Goal: Task Accomplishment & Management: Use online tool/utility

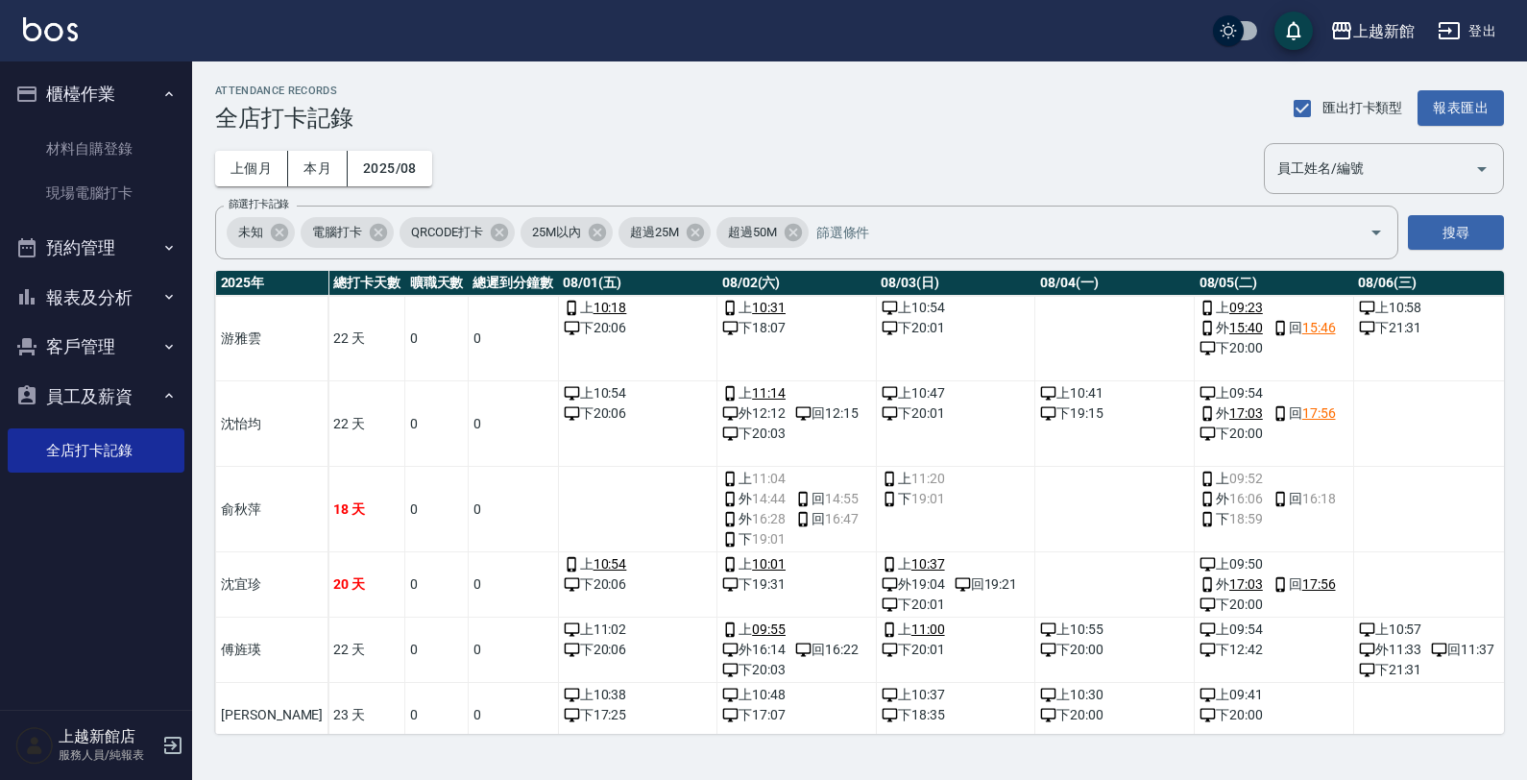
scroll to position [725, 0]
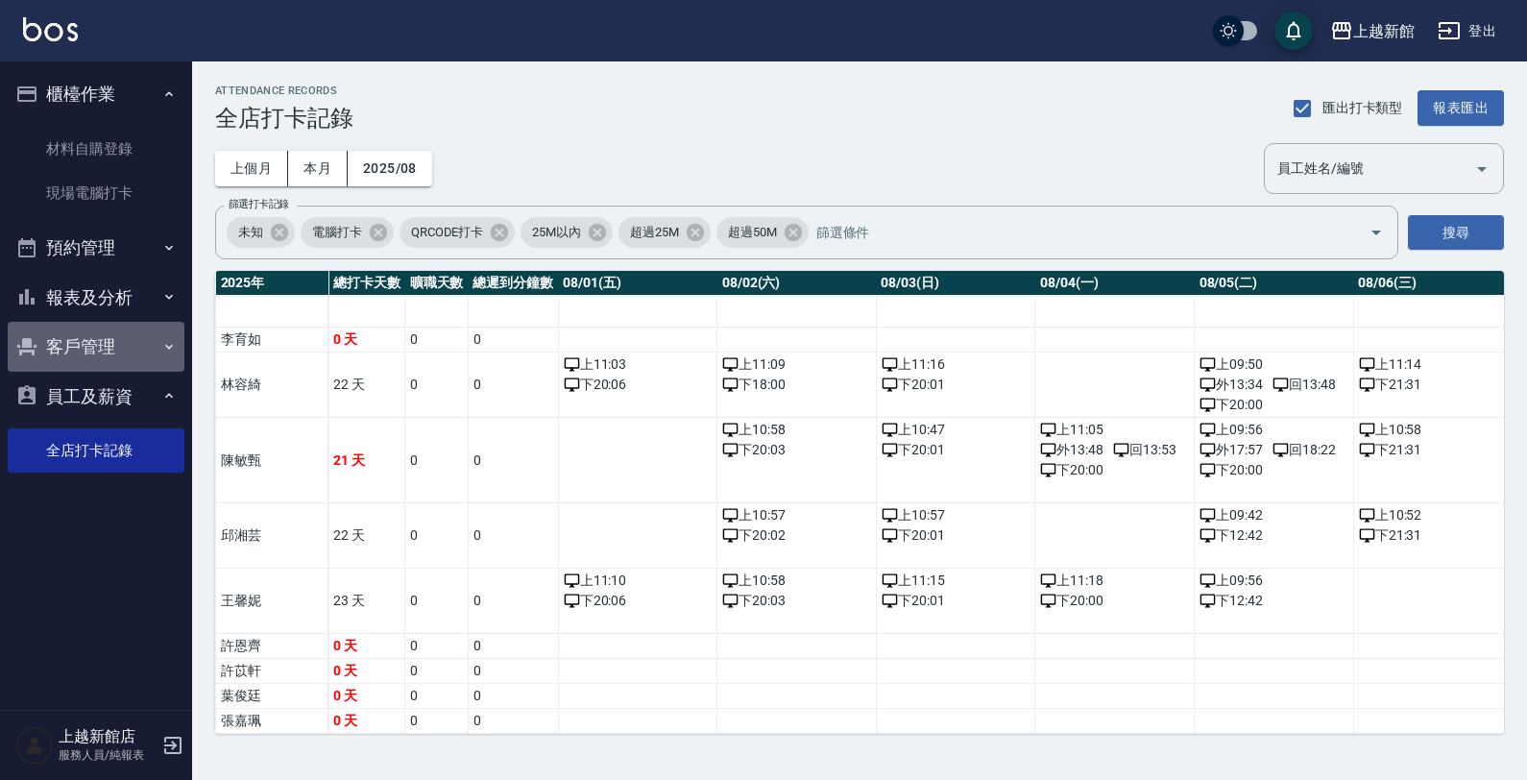
drag, startPoint x: 107, startPoint y: 348, endPoint x: 99, endPoint y: 366, distance: 19.8
click at [107, 349] on button "客戶管理" at bounding box center [96, 347] width 177 height 50
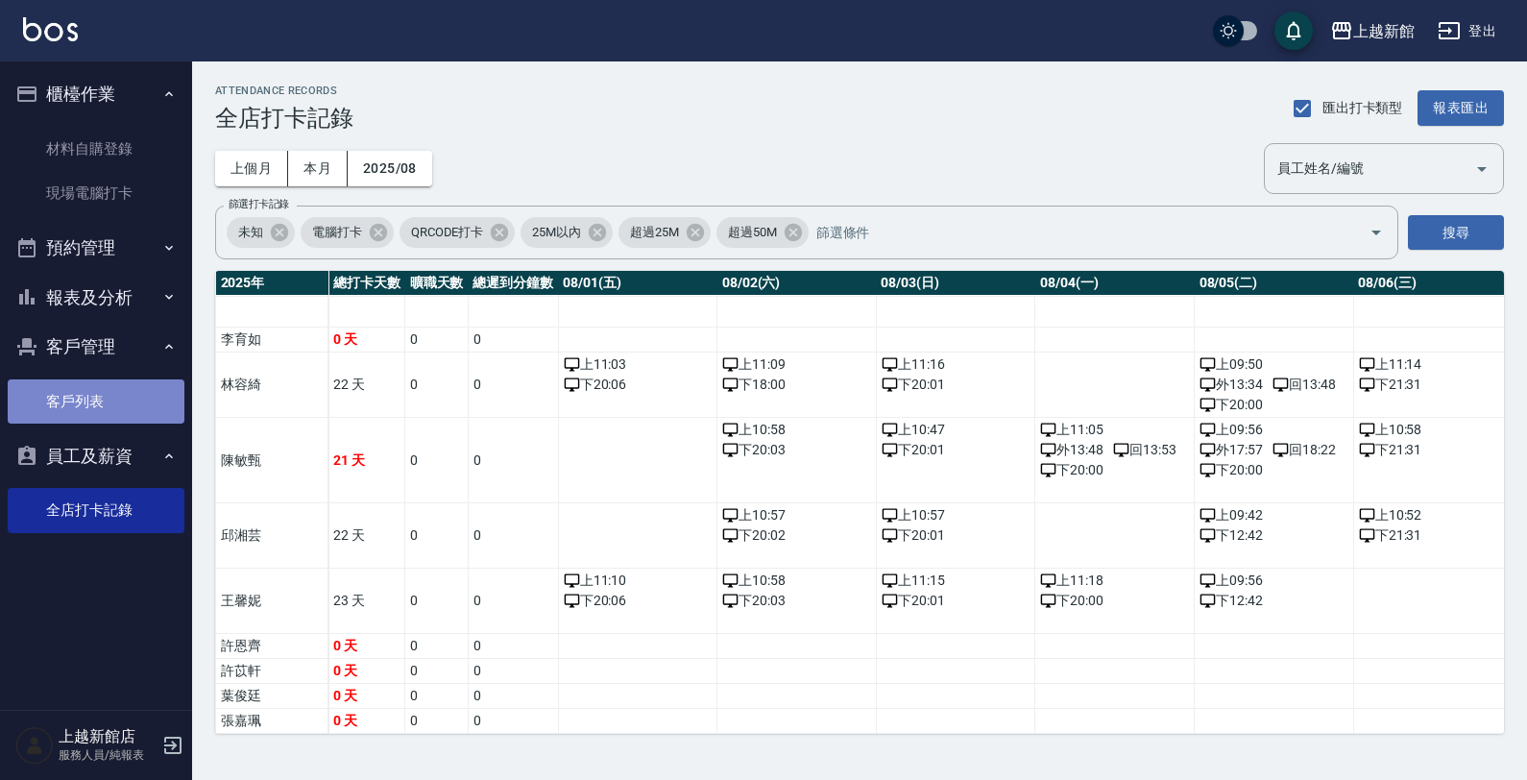
click at [121, 394] on link "客戶列表" at bounding box center [96, 401] width 177 height 44
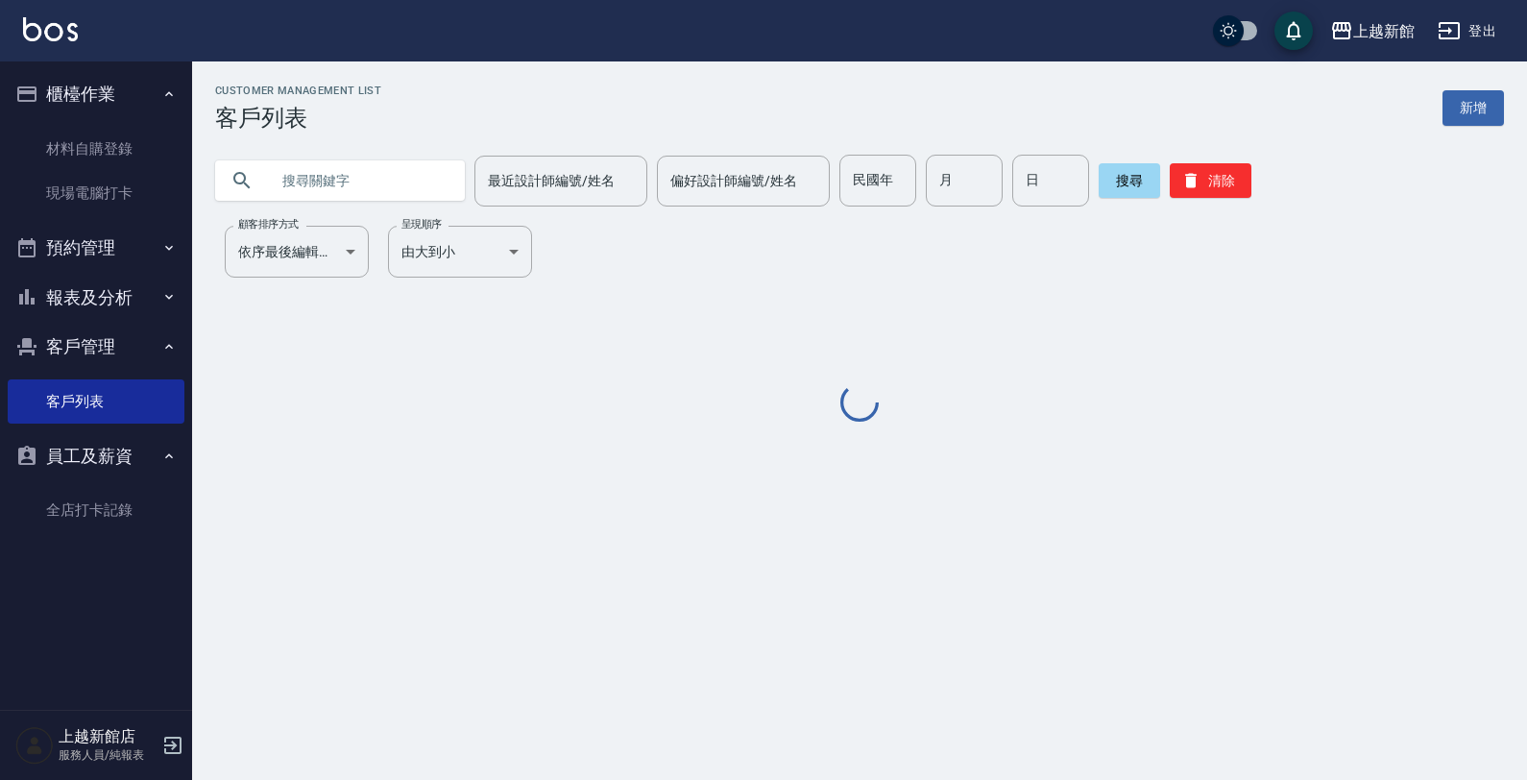
click at [342, 173] on input "text" at bounding box center [359, 181] width 181 height 52
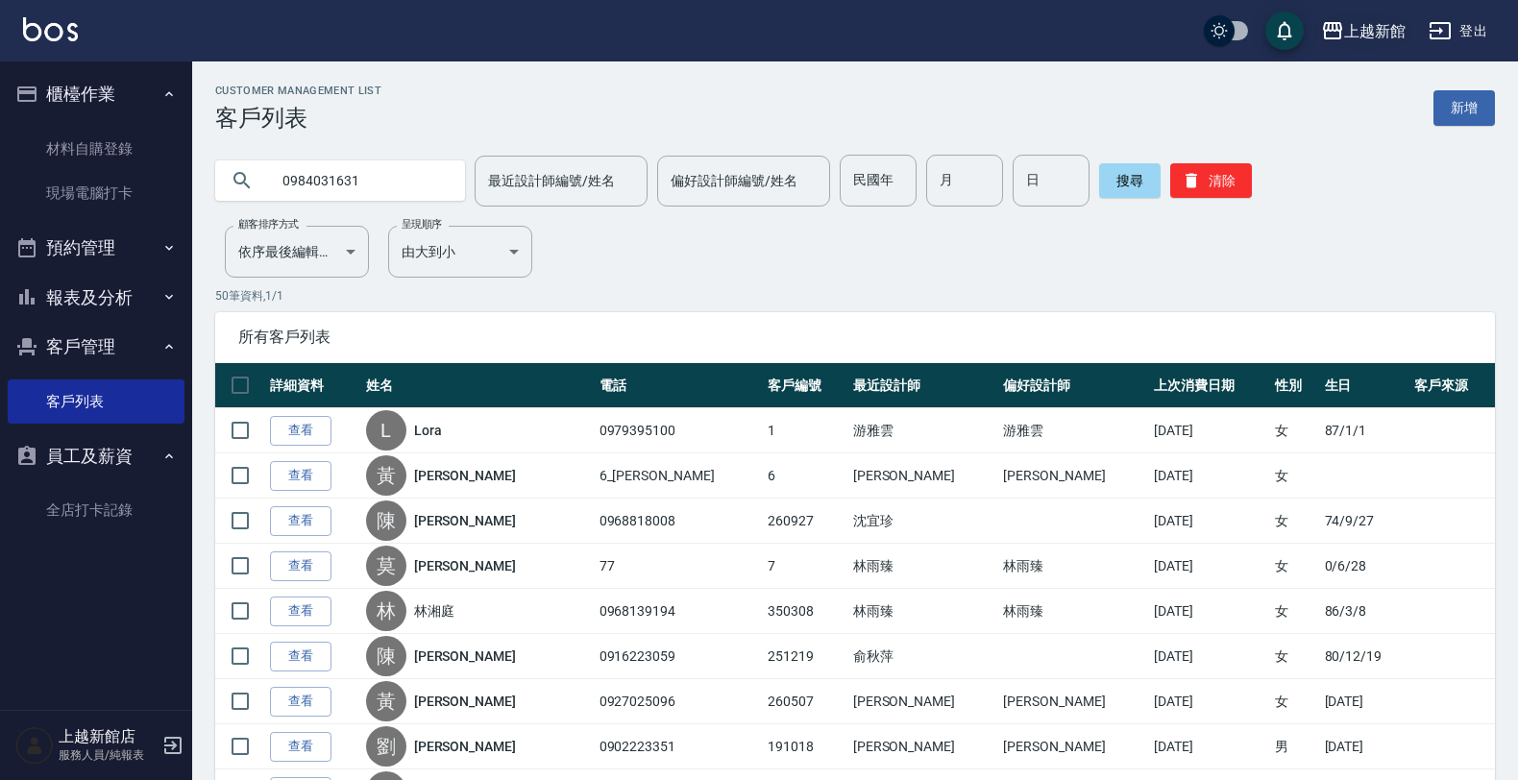
type input "0984031631"
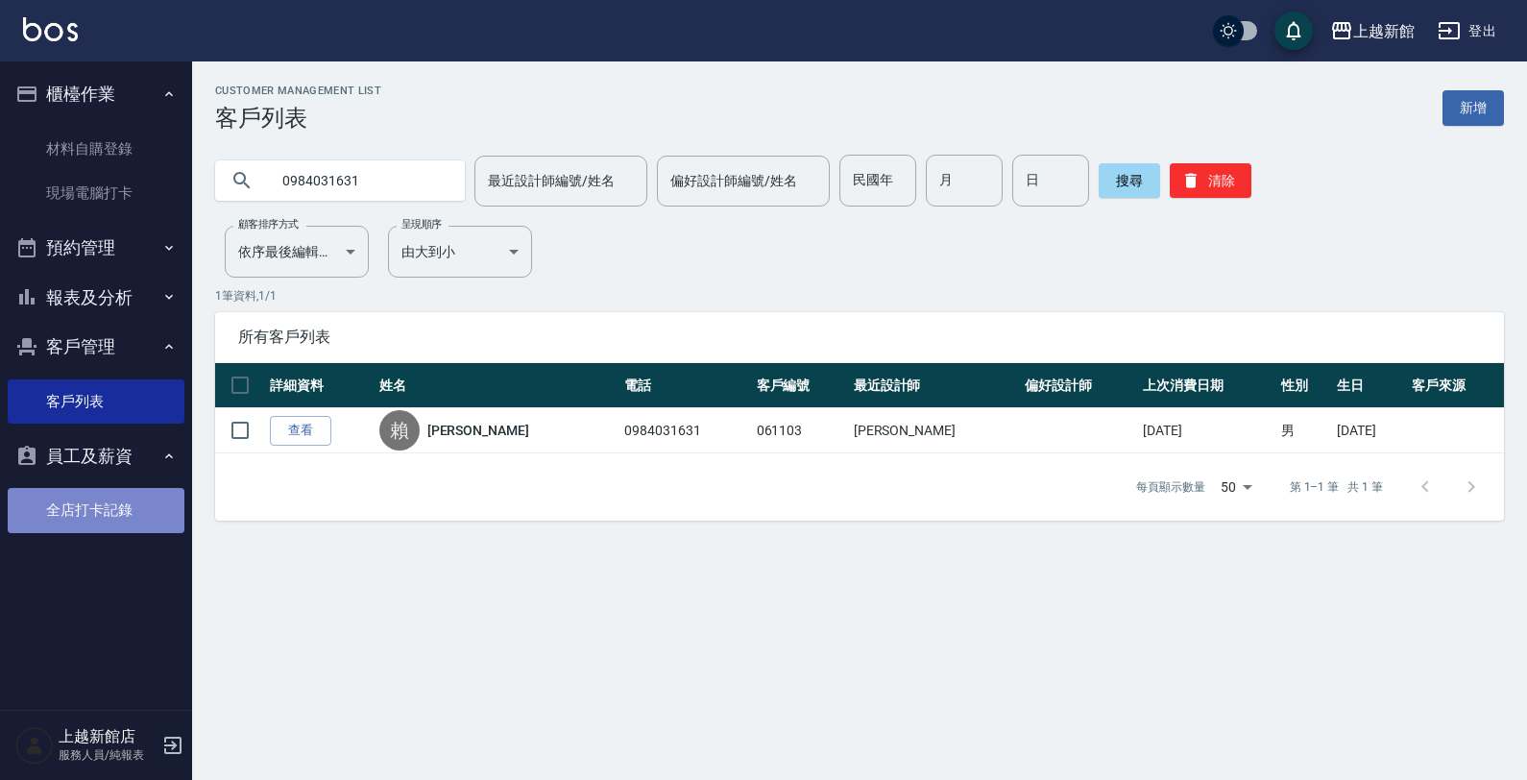
click at [144, 504] on link "全店打卡記錄" at bounding box center [96, 510] width 177 height 44
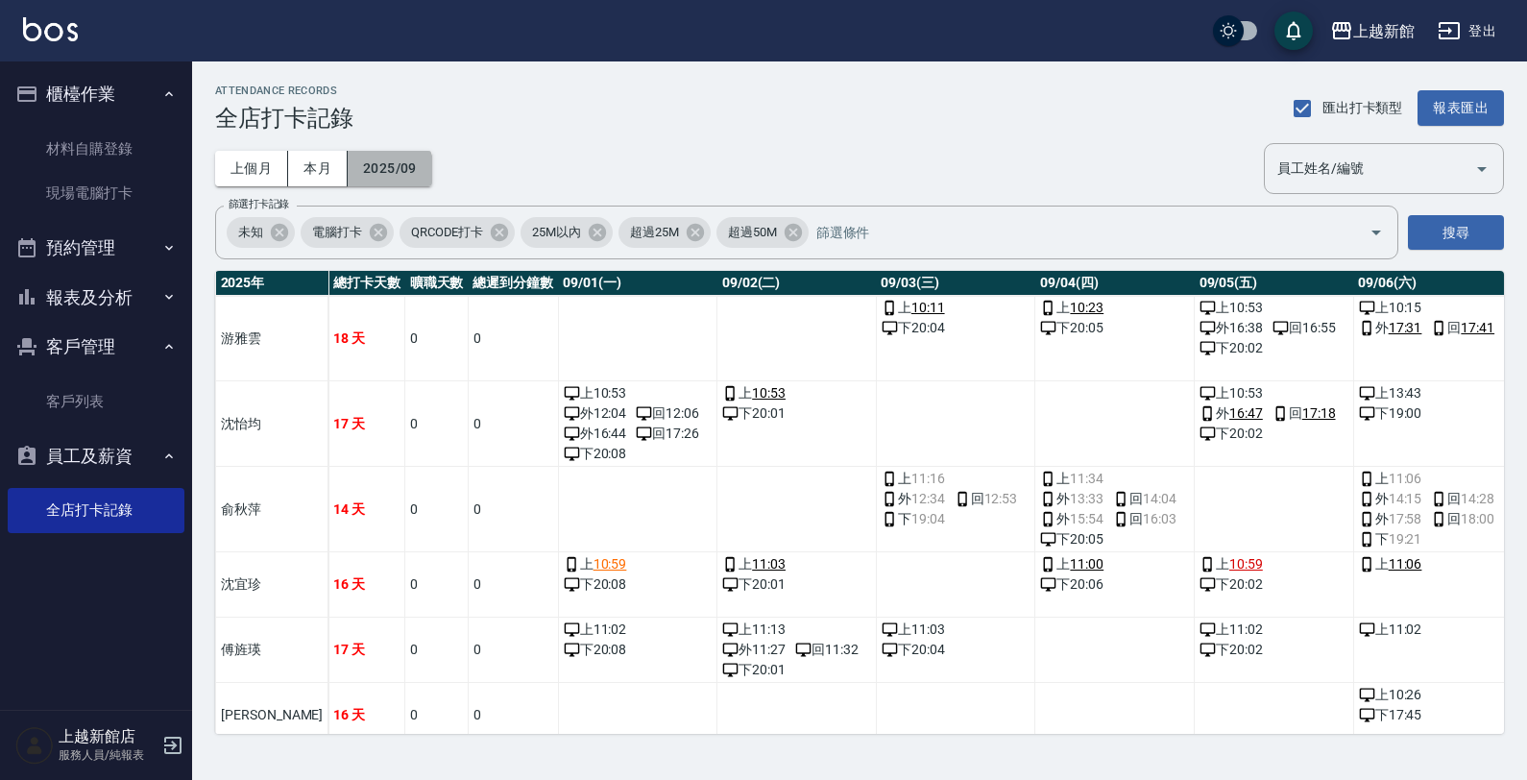
click at [380, 170] on button "2025/09" at bounding box center [390, 169] width 85 height 36
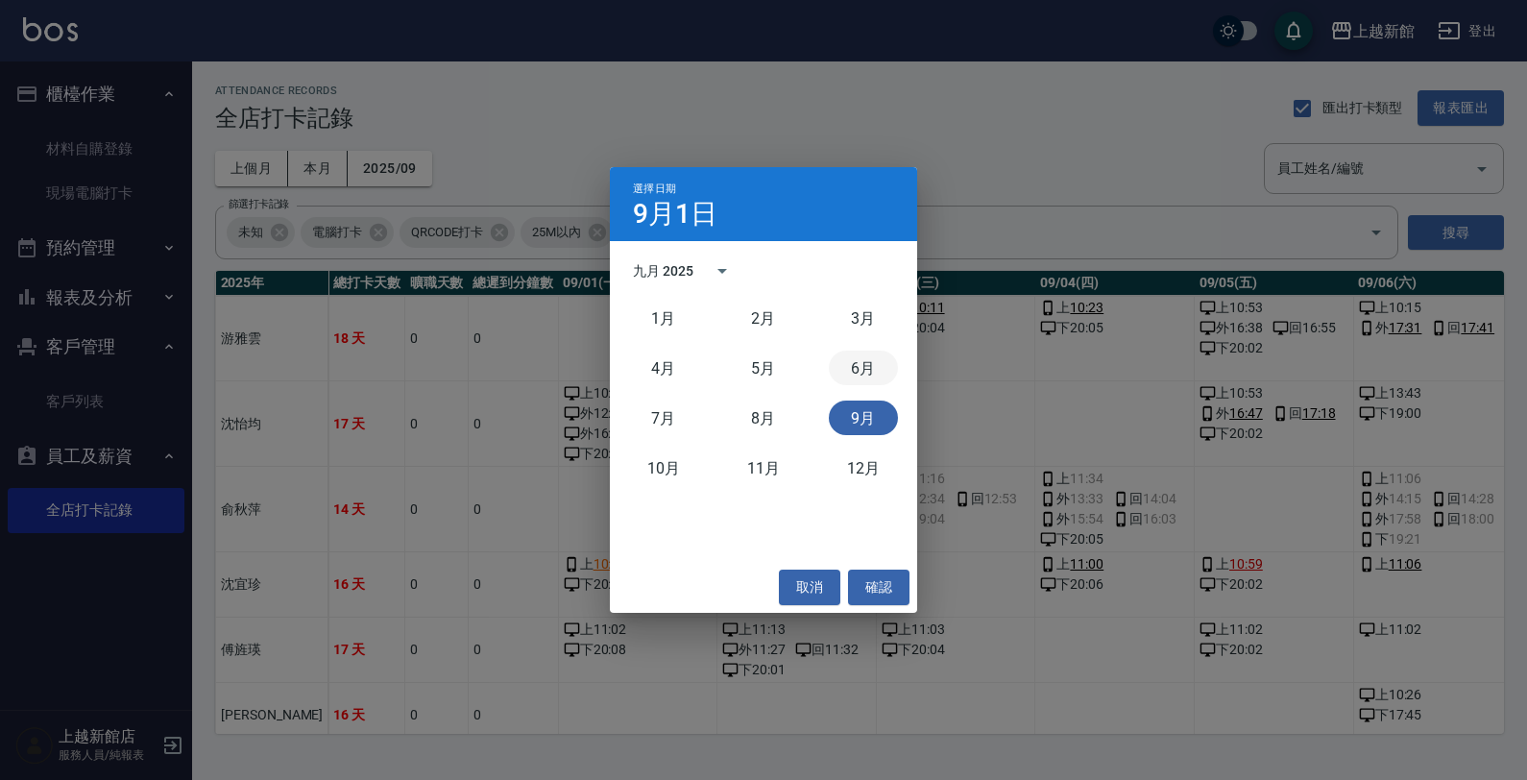
click at [838, 362] on button "6月" at bounding box center [863, 368] width 69 height 35
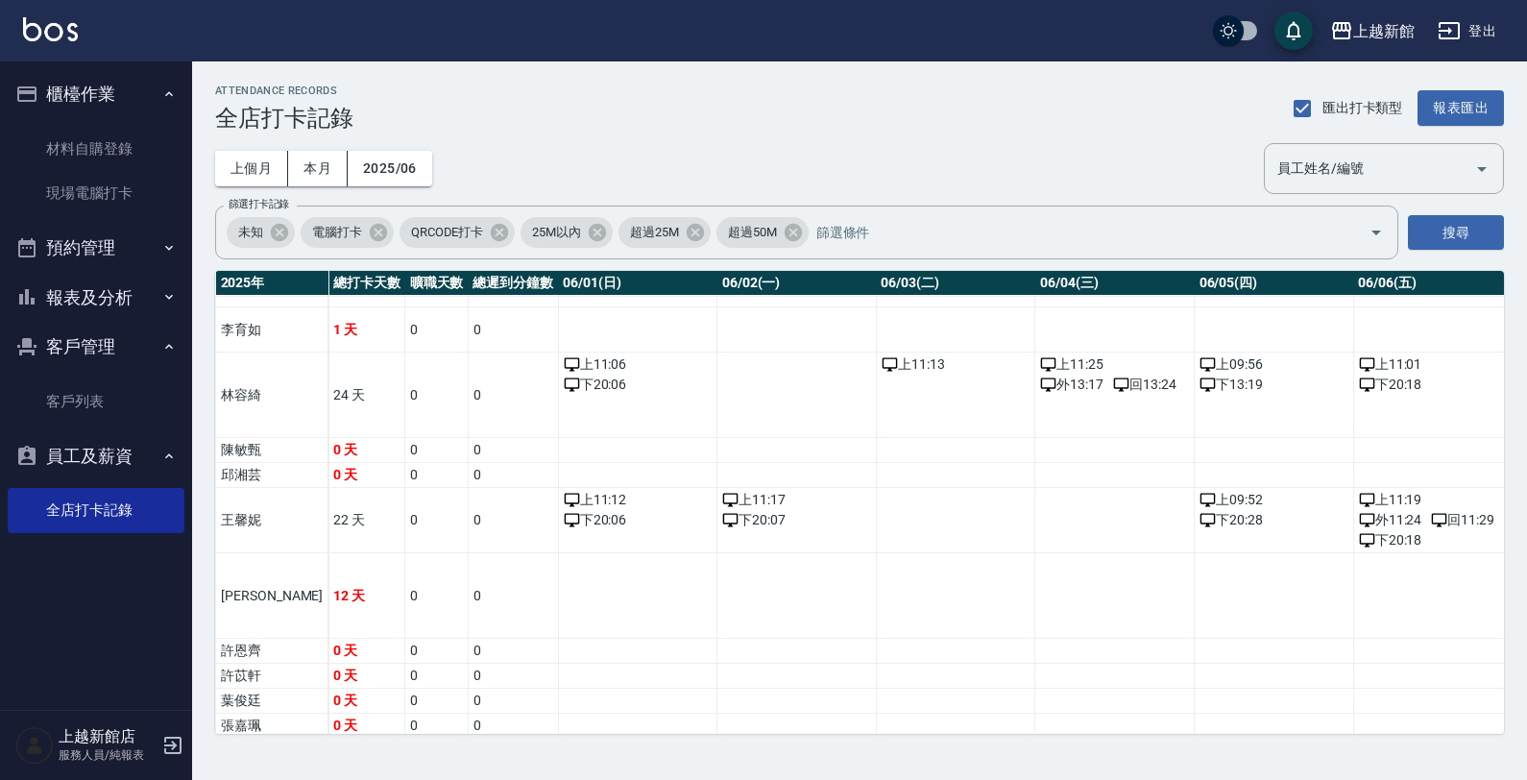
scroll to position [798, 0]
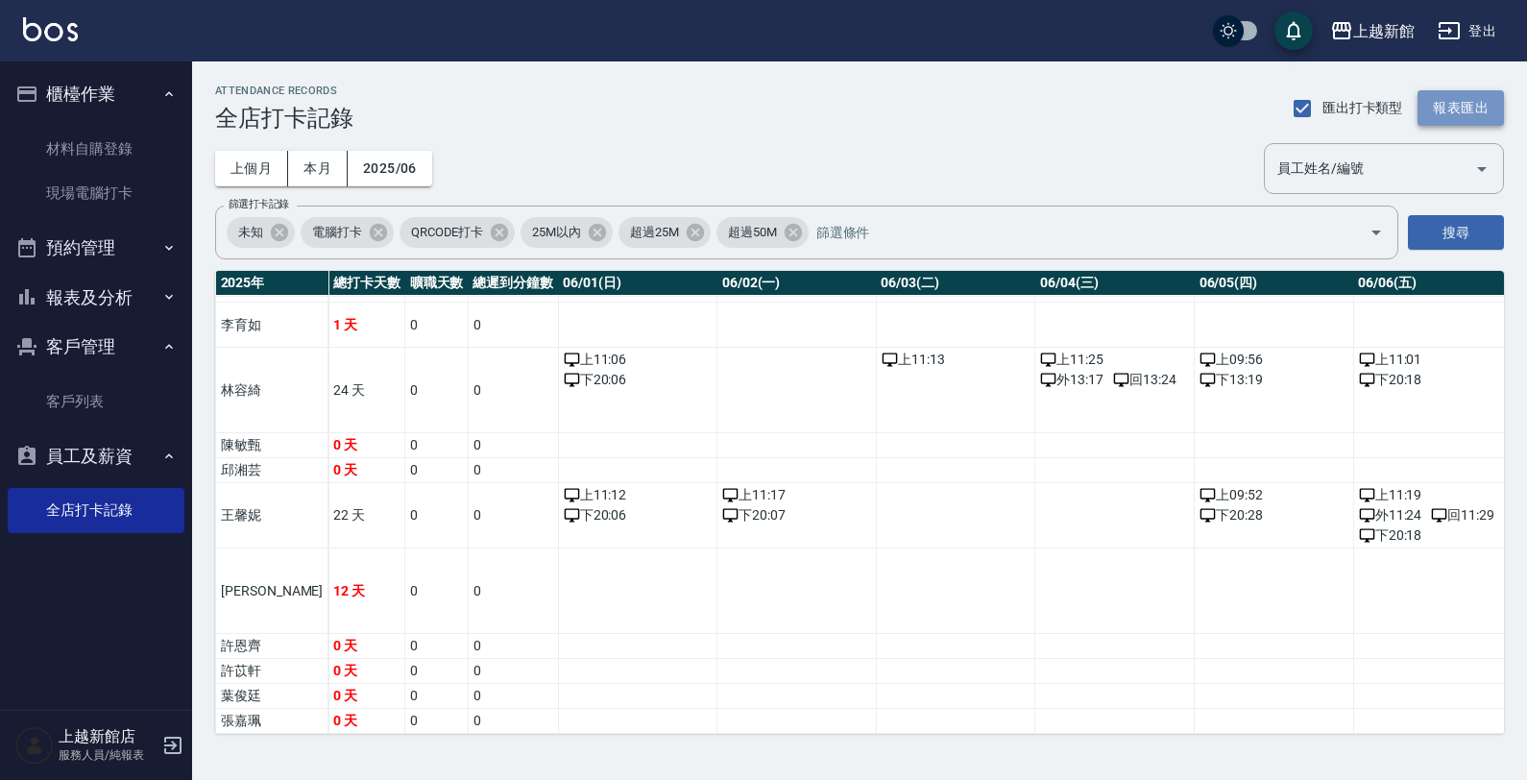
click at [1466, 101] on button "報表匯出" at bounding box center [1461, 108] width 86 height 36
click at [400, 161] on button "2025/06" at bounding box center [390, 169] width 85 height 36
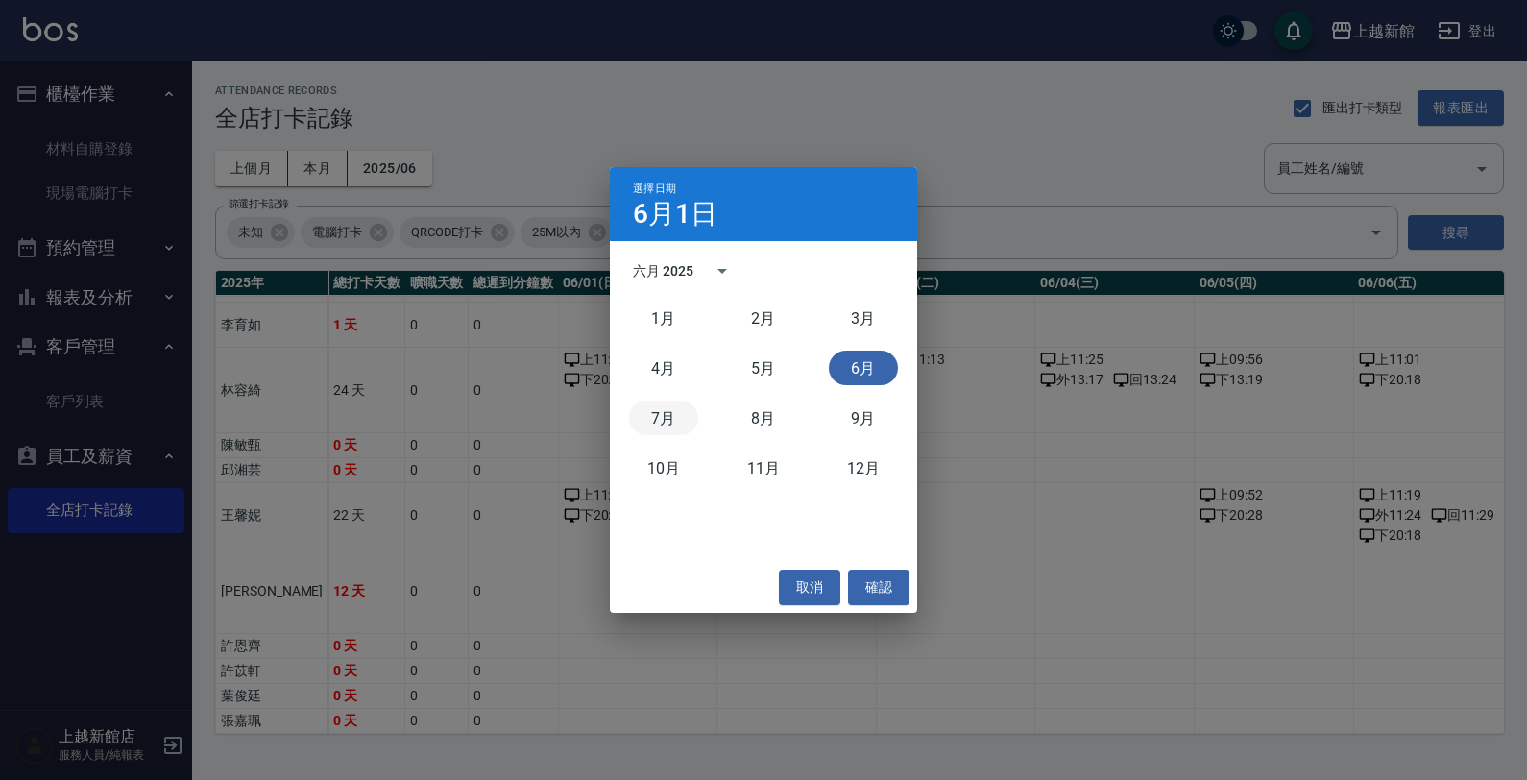
click at [660, 423] on button "7月" at bounding box center [663, 418] width 69 height 35
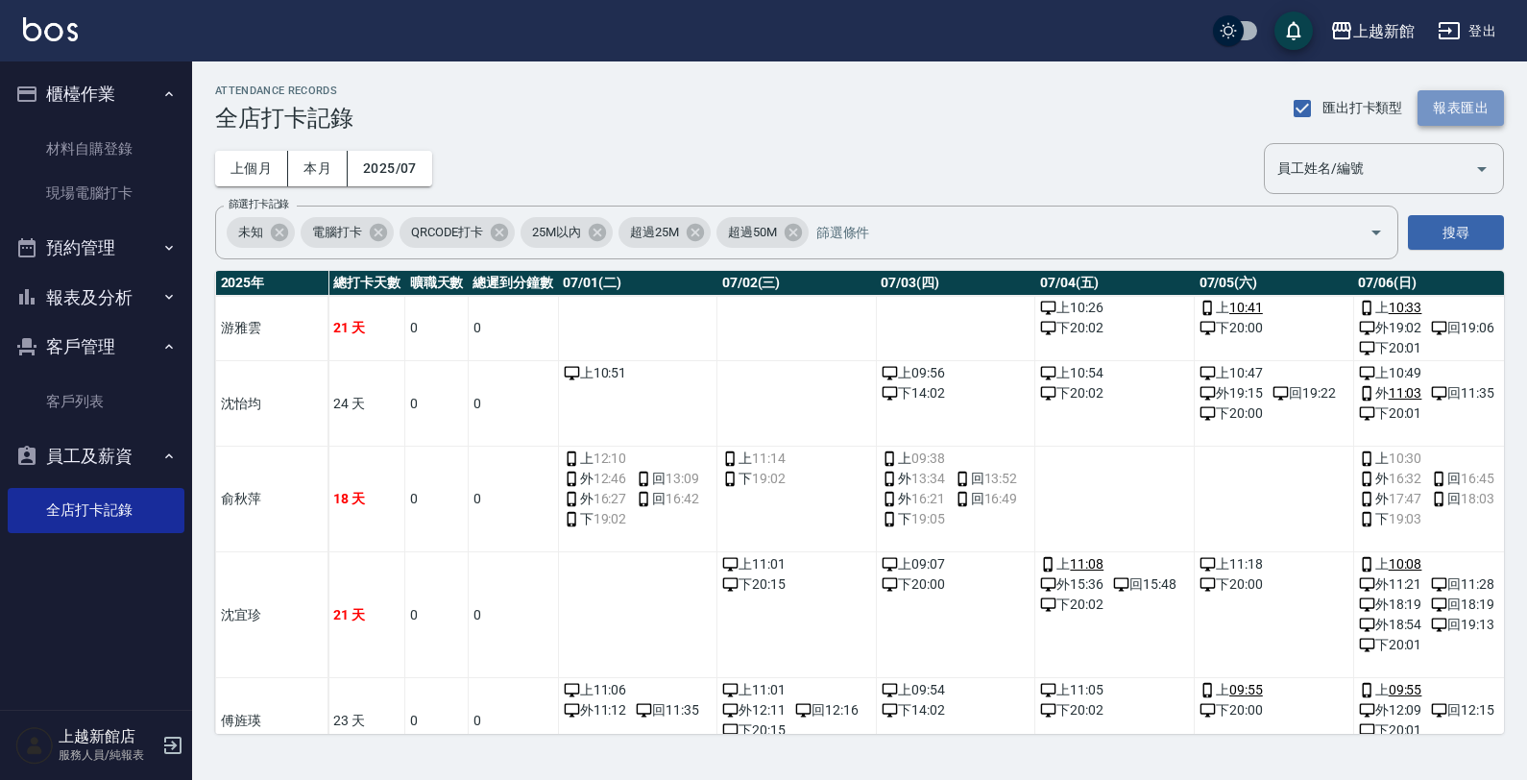
click at [1438, 108] on button "報表匯出" at bounding box center [1461, 108] width 86 height 36
